Goal: Task Accomplishment & Management: Manage account settings

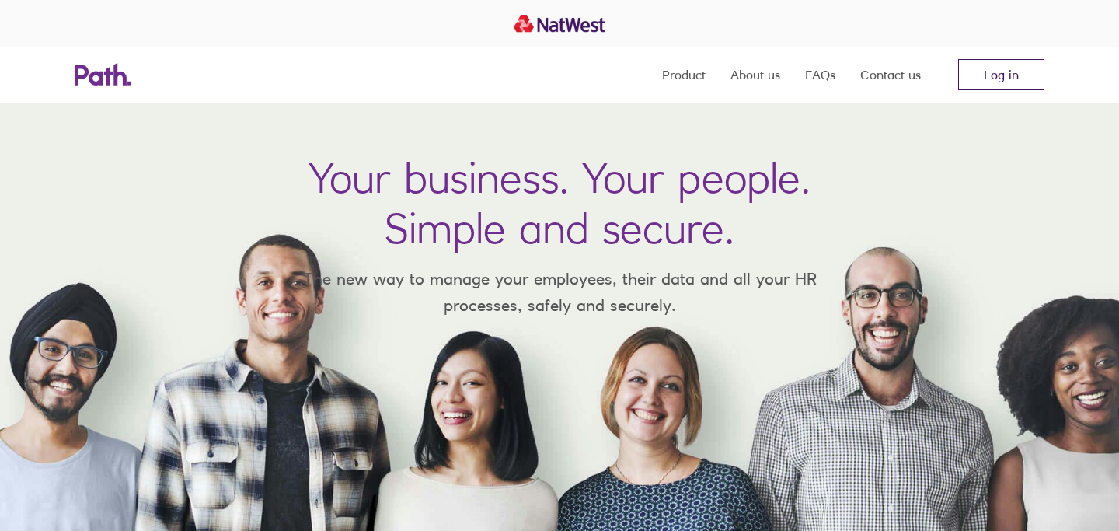
click at [1021, 83] on link "Log in" at bounding box center [1001, 74] width 86 height 31
